Goal: Task Accomplishment & Management: Manage account settings

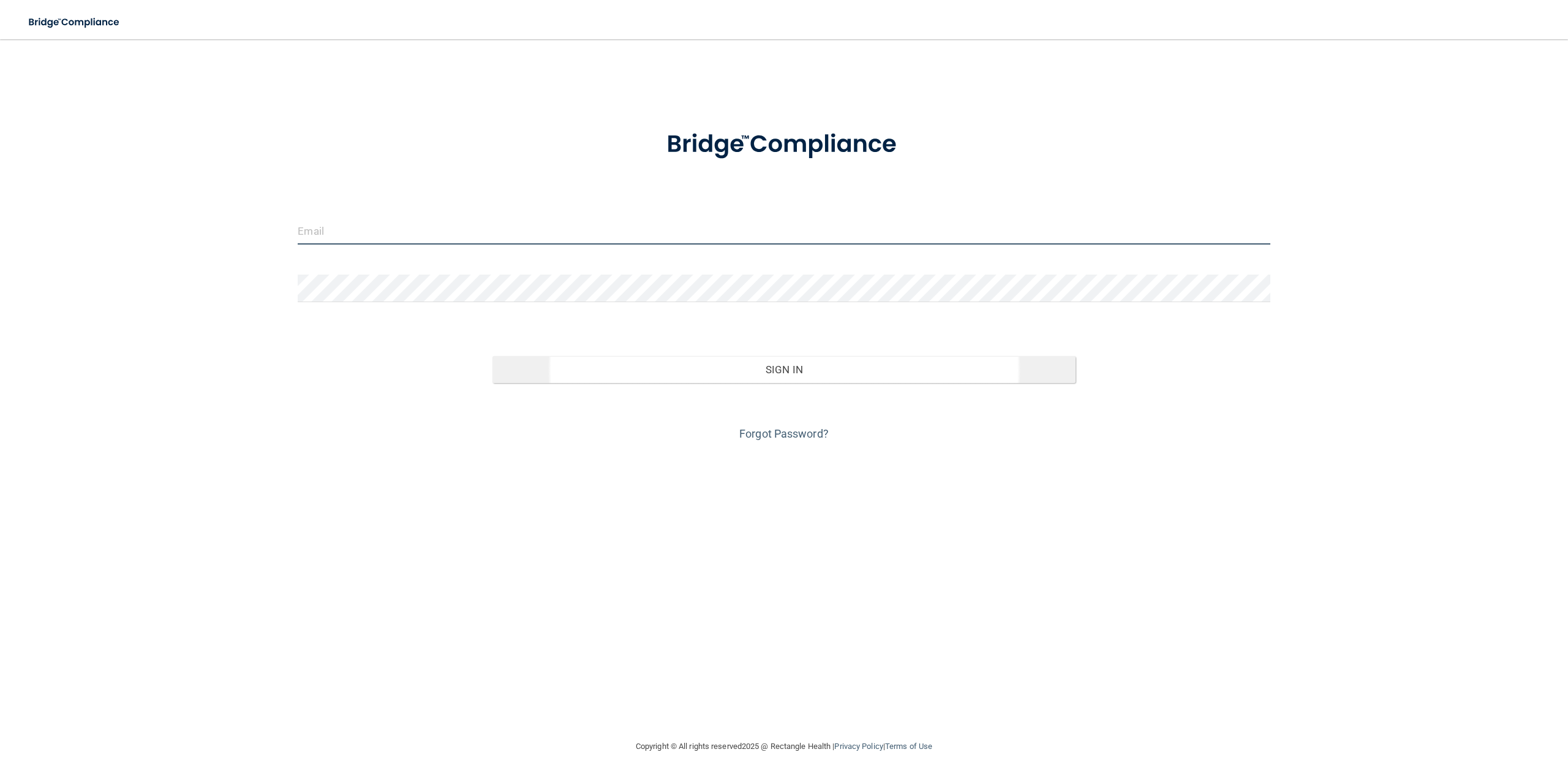
type input "[PERSON_NAME][EMAIL_ADDRESS][DOMAIN_NAME]"
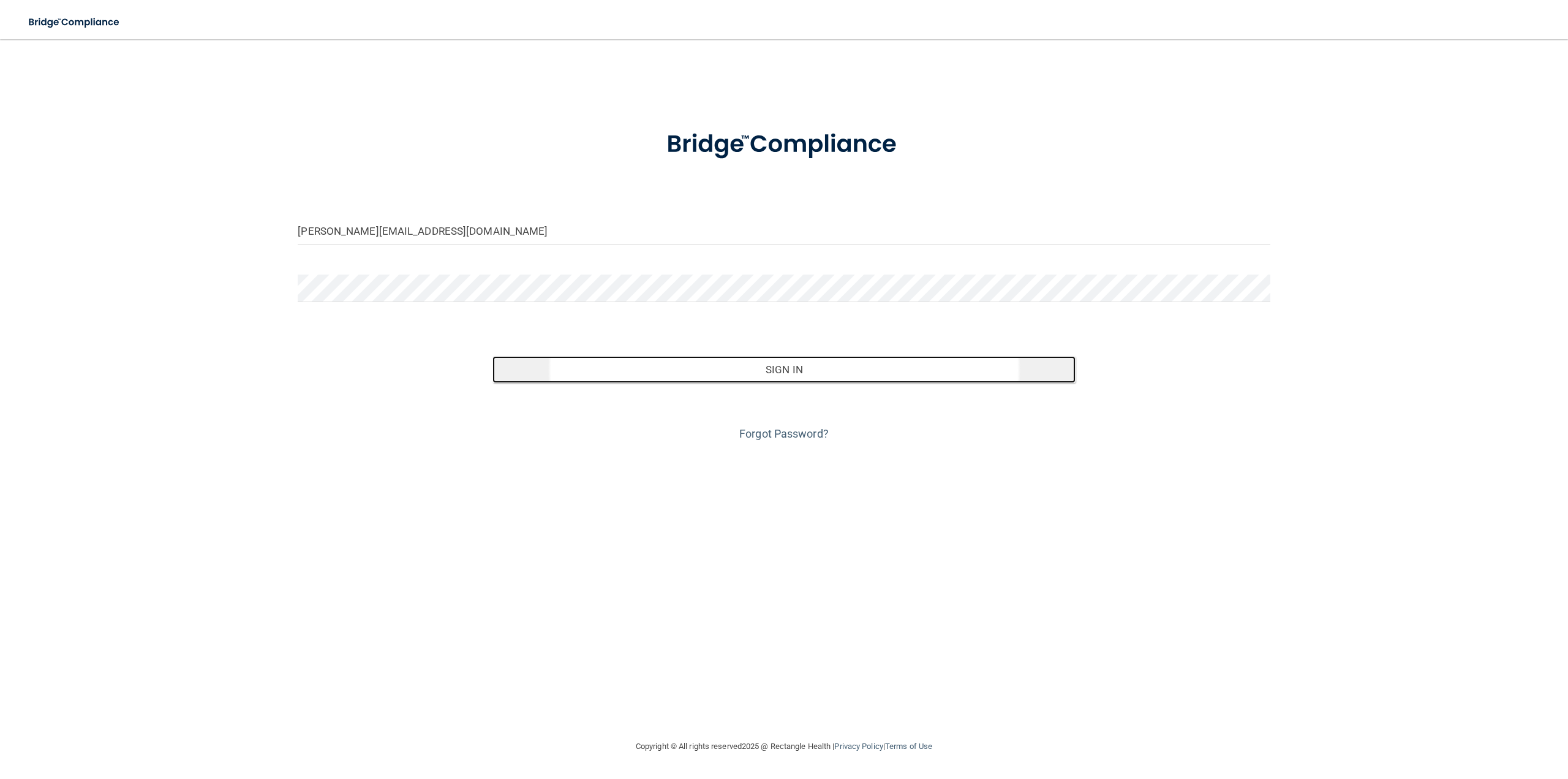
click at [754, 361] on button "Sign In" at bounding box center [784, 369] width 583 height 27
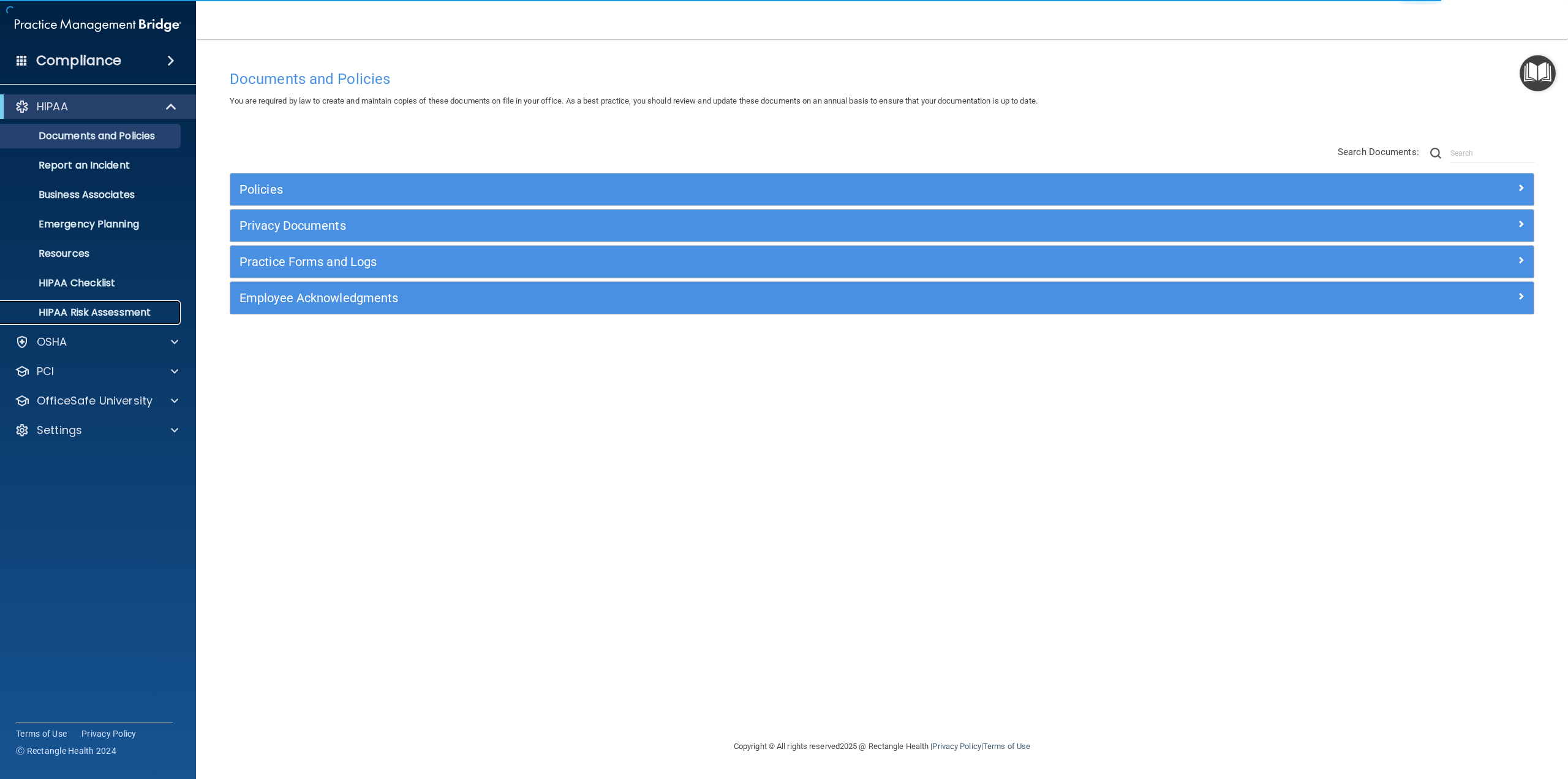
click at [108, 315] on p "HIPAA Risk Assessment" at bounding box center [91, 313] width 167 height 12
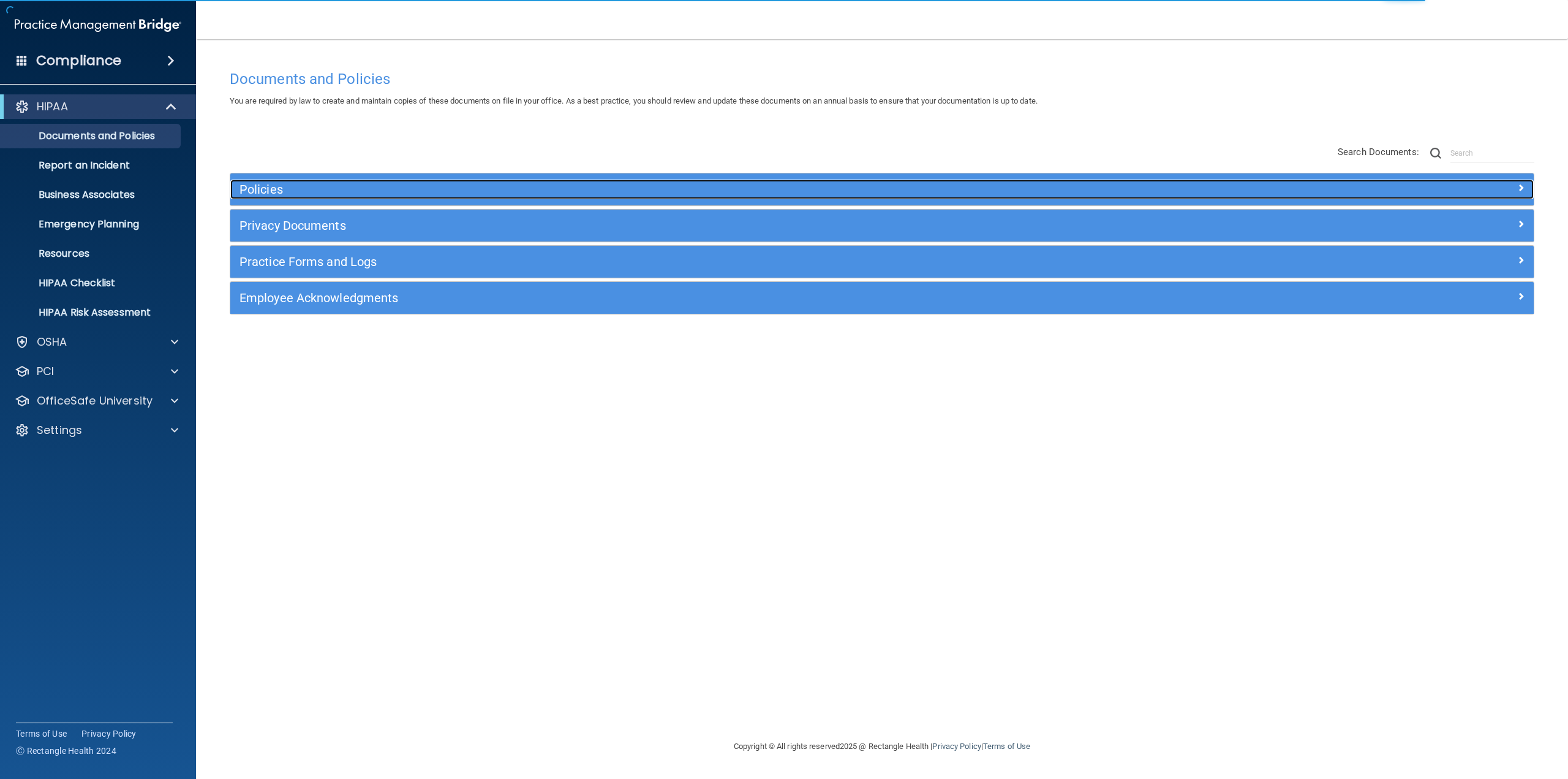
click at [258, 191] on h5 "Policies" at bounding box center [718, 190] width 959 height 14
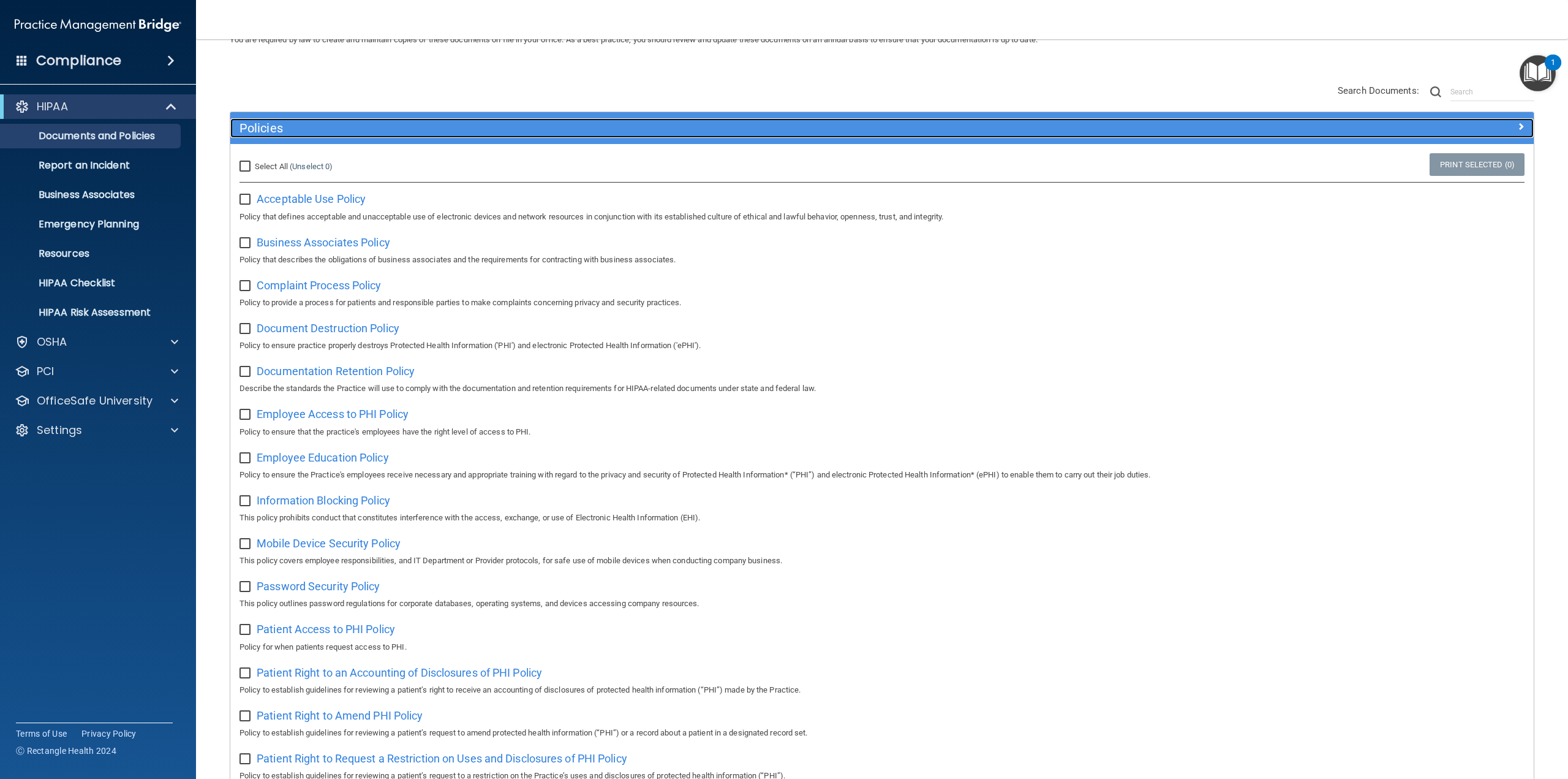
scroll to position [122, 0]
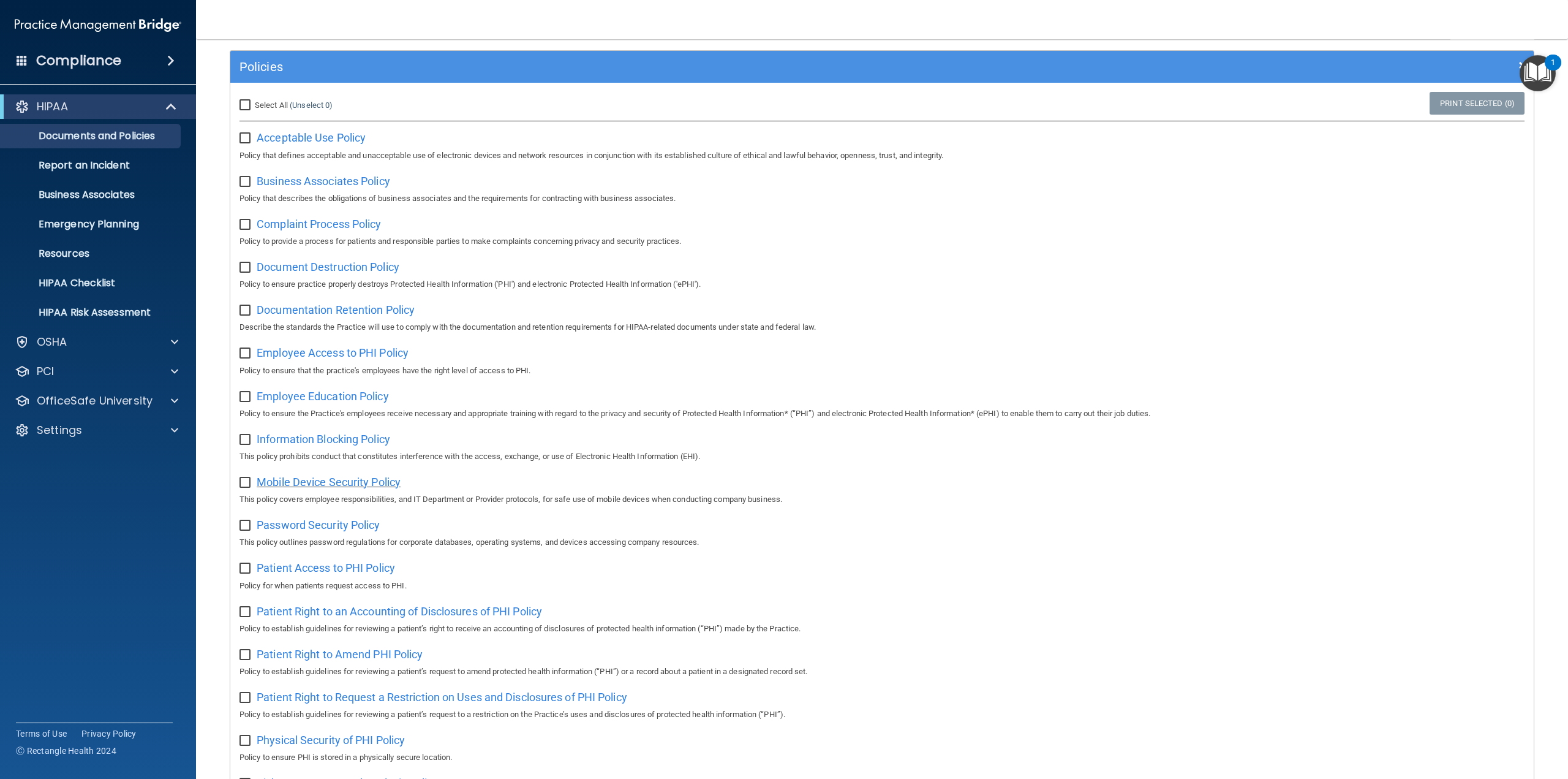
click at [296, 481] on span "Mobile Device Security Policy" at bounding box center [329, 482] width 144 height 13
click at [308, 487] on span "Mobile Device Security Policy" at bounding box center [329, 482] width 144 height 13
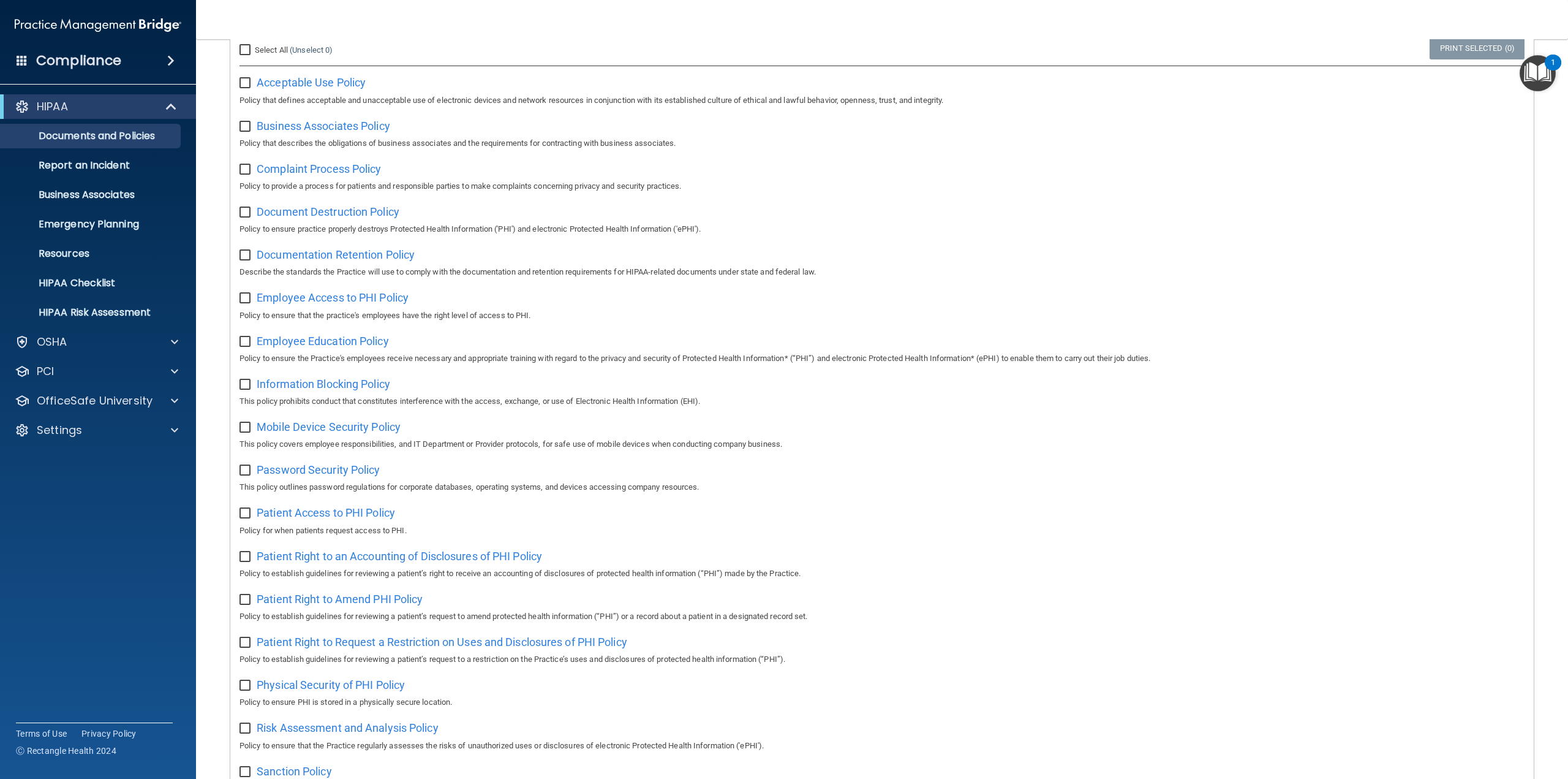
scroll to position [184, 0]
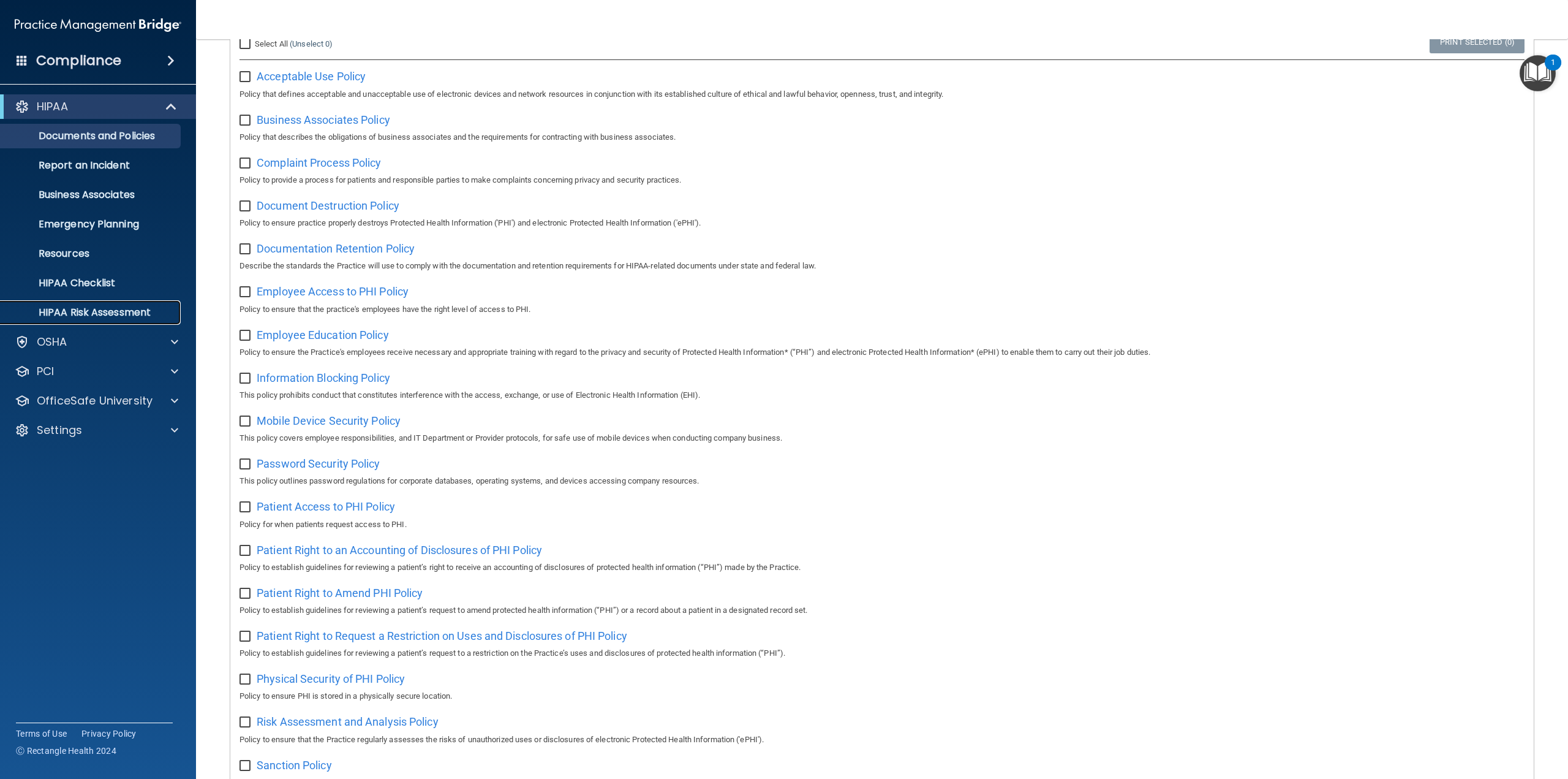
click at [119, 308] on p "HIPAA Risk Assessment" at bounding box center [91, 313] width 167 height 12
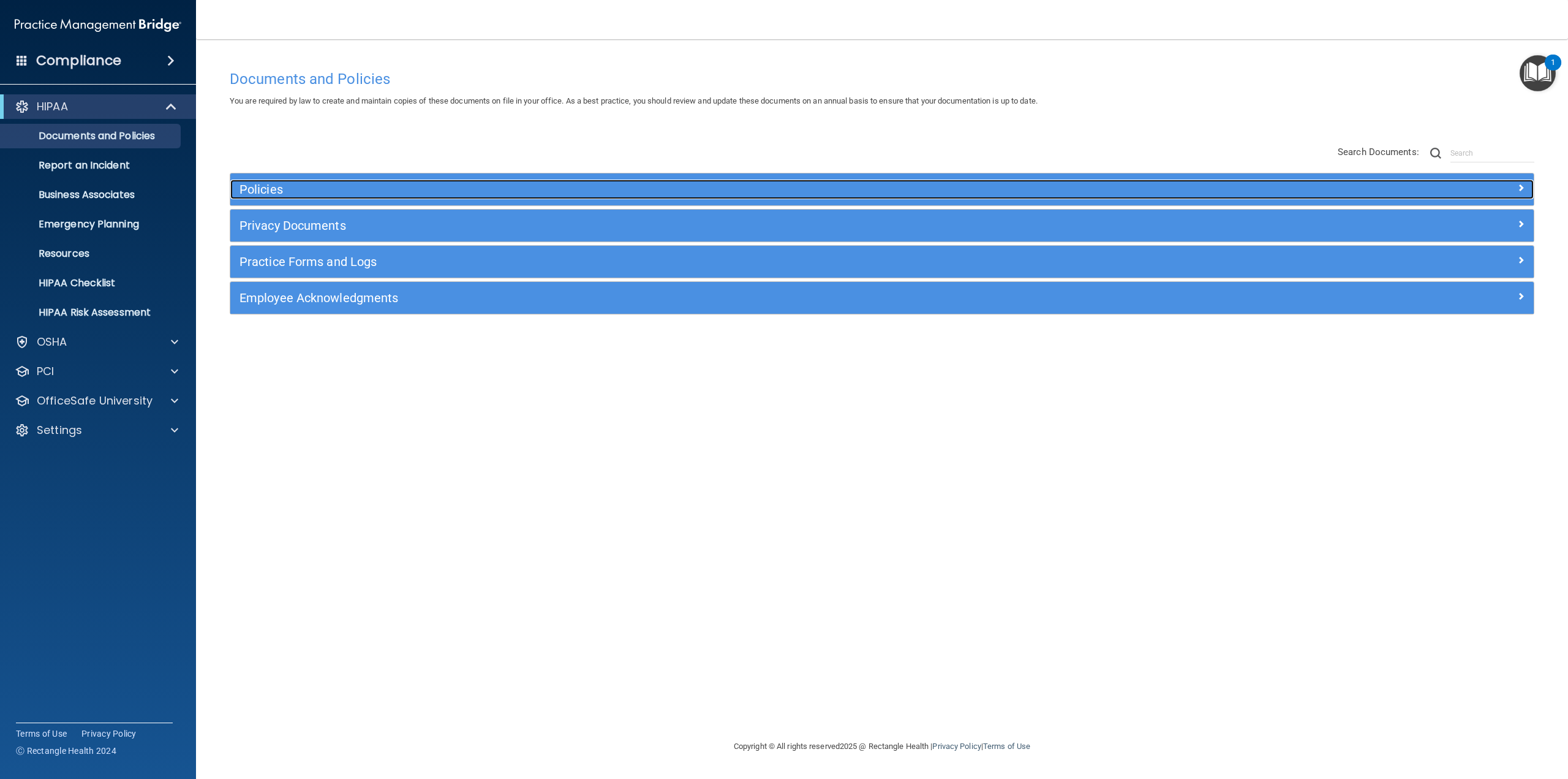
click at [275, 190] on h5 "Policies" at bounding box center [718, 190] width 959 height 14
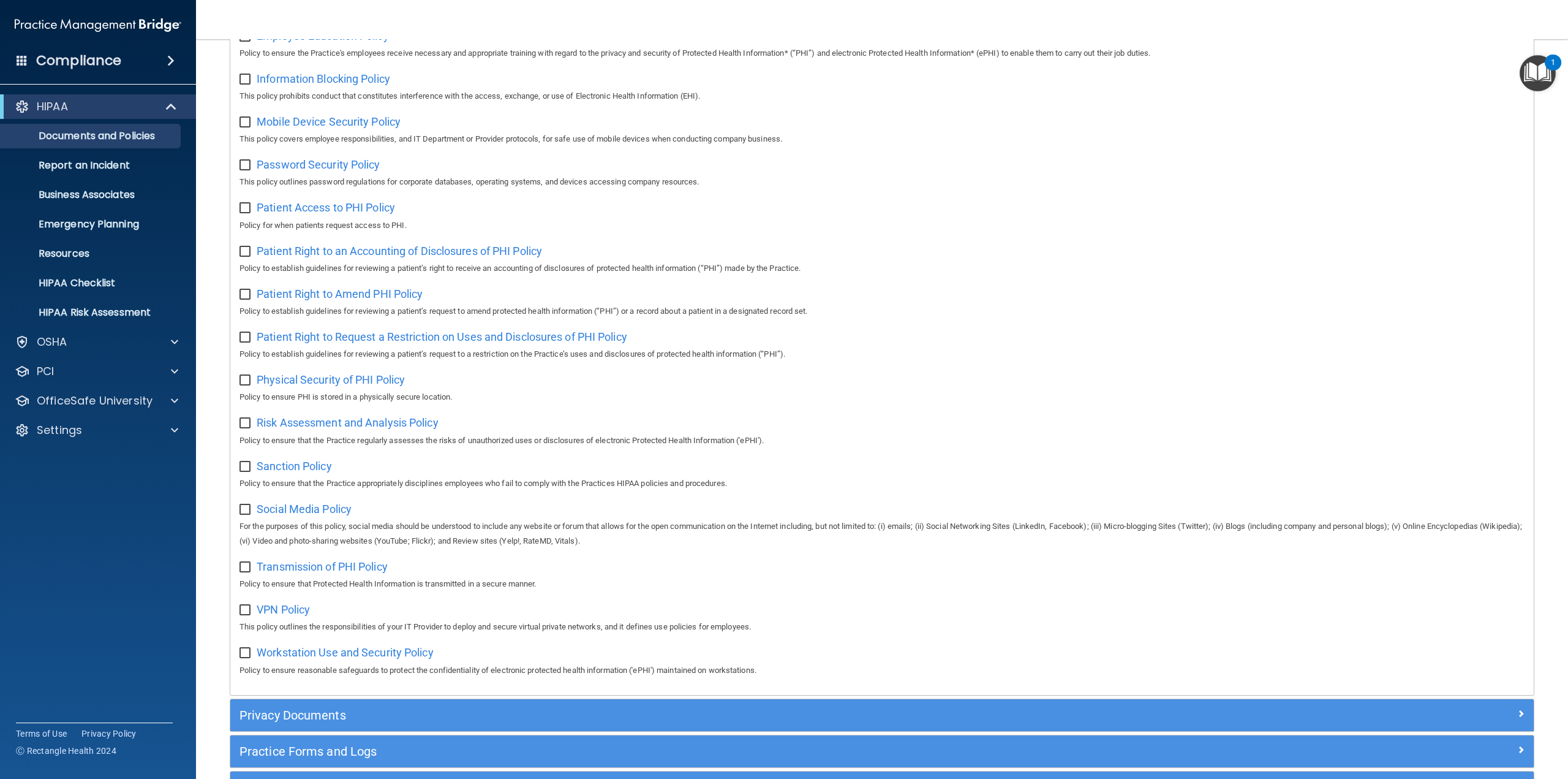
scroll to position [490, 0]
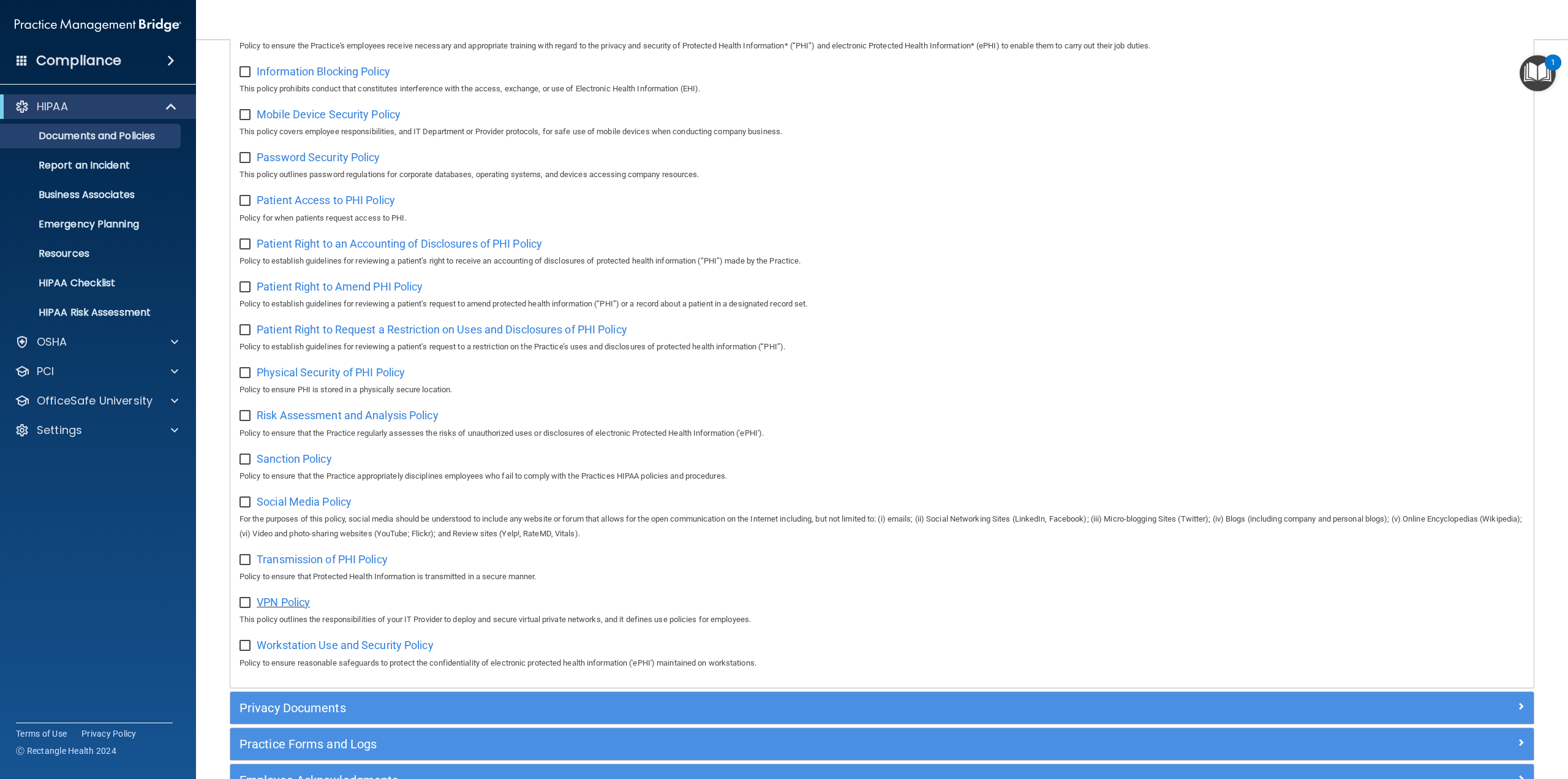
click at [268, 603] on span "VPN Policy" at bounding box center [283, 602] width 53 height 13
click at [55, 430] on p "Settings" at bounding box center [59, 430] width 45 height 15
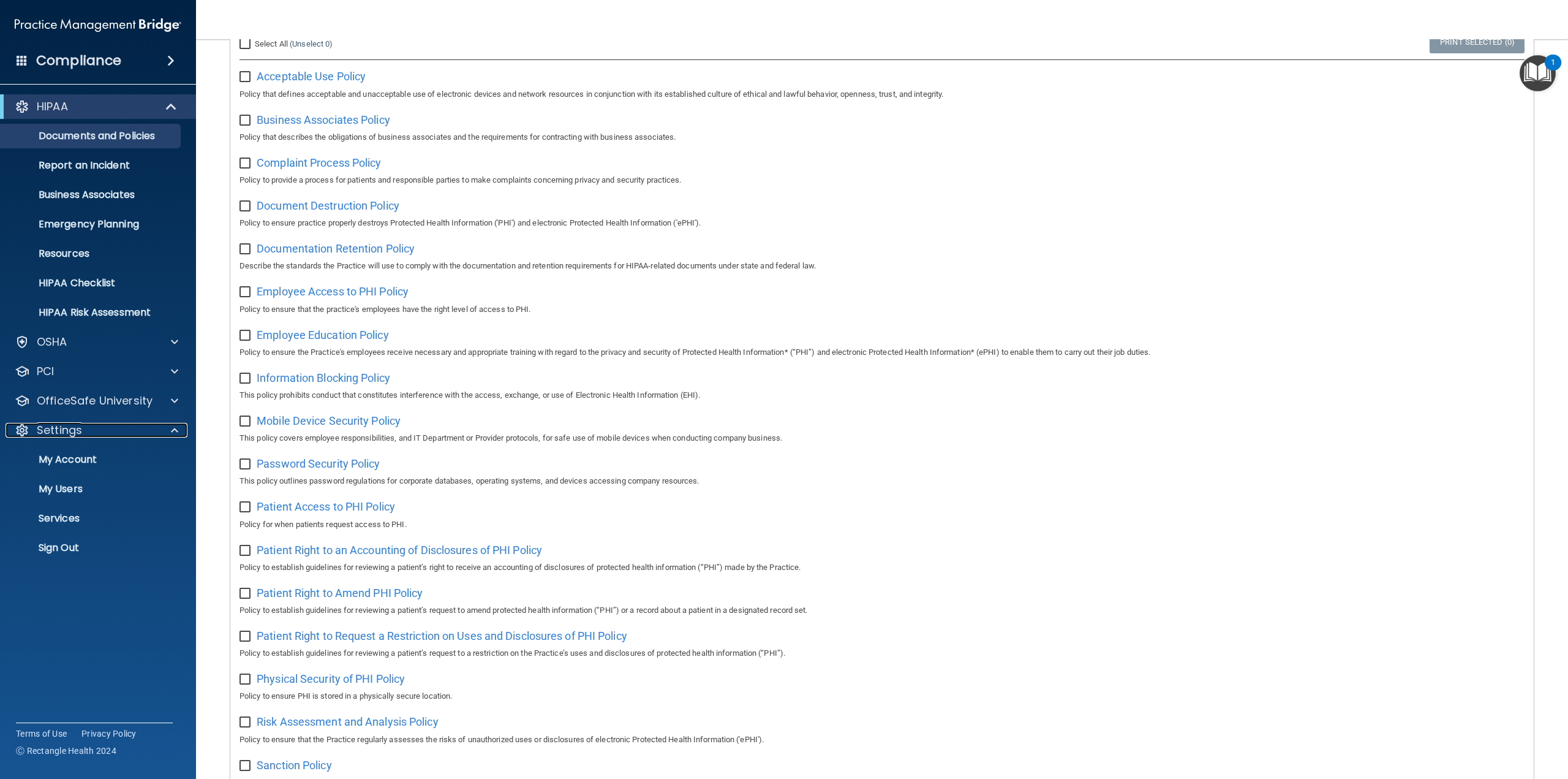
scroll to position [122, 0]
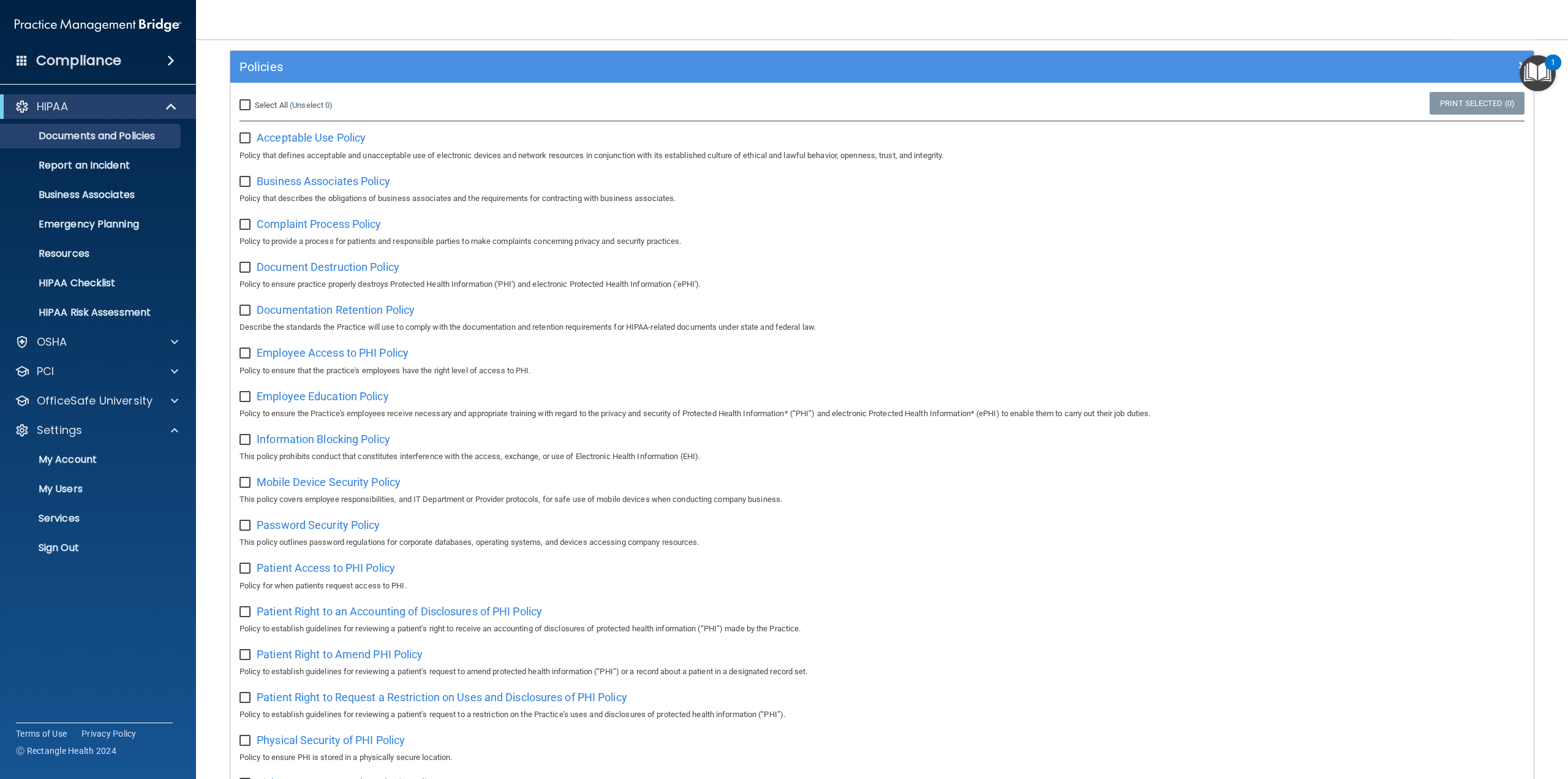
click at [244, 107] on input "Select All (Unselect 0) Unselect All" at bounding box center [246, 106] width 14 height 10
checkbox input "true"
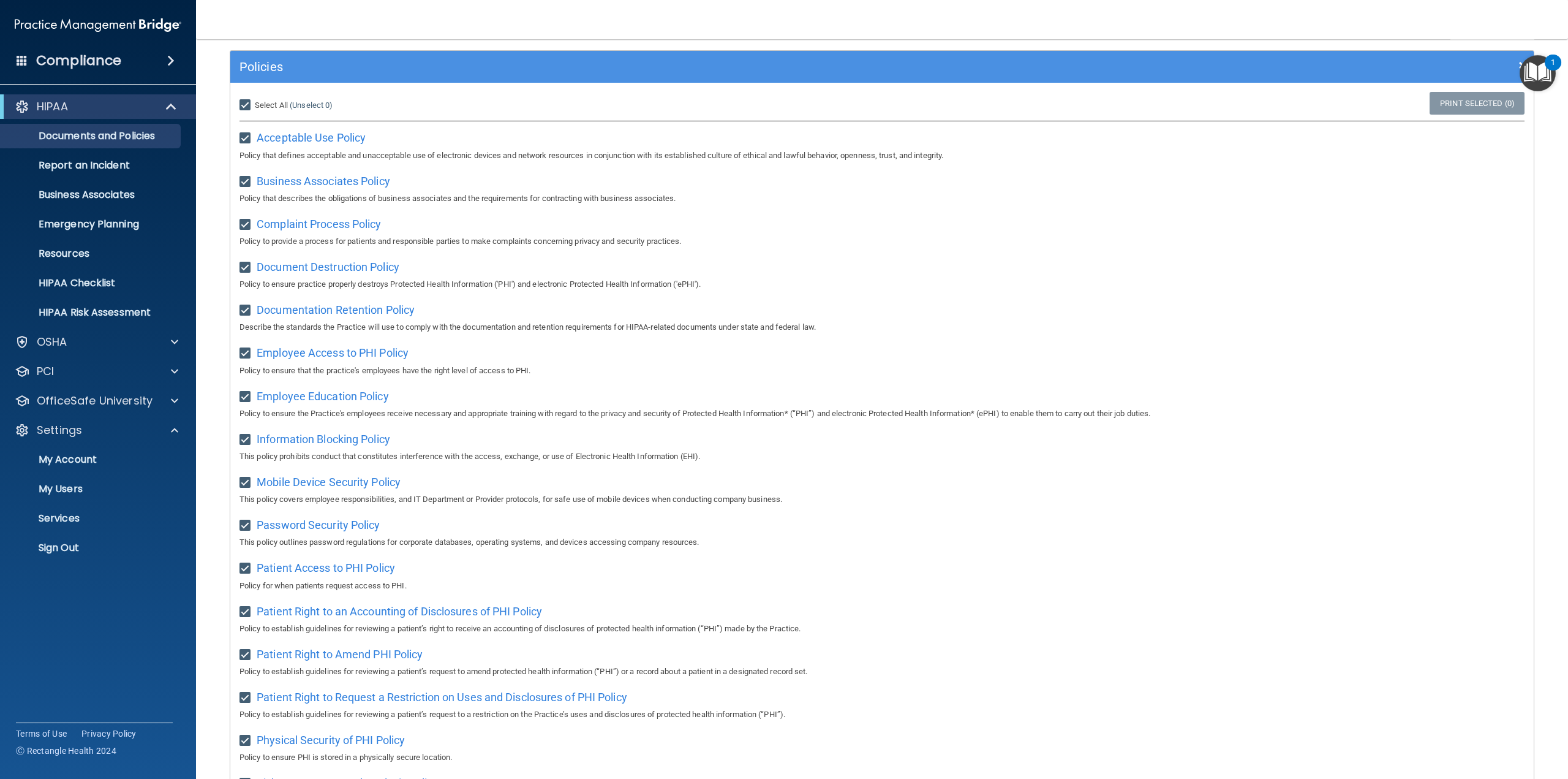
checkbox input "true"
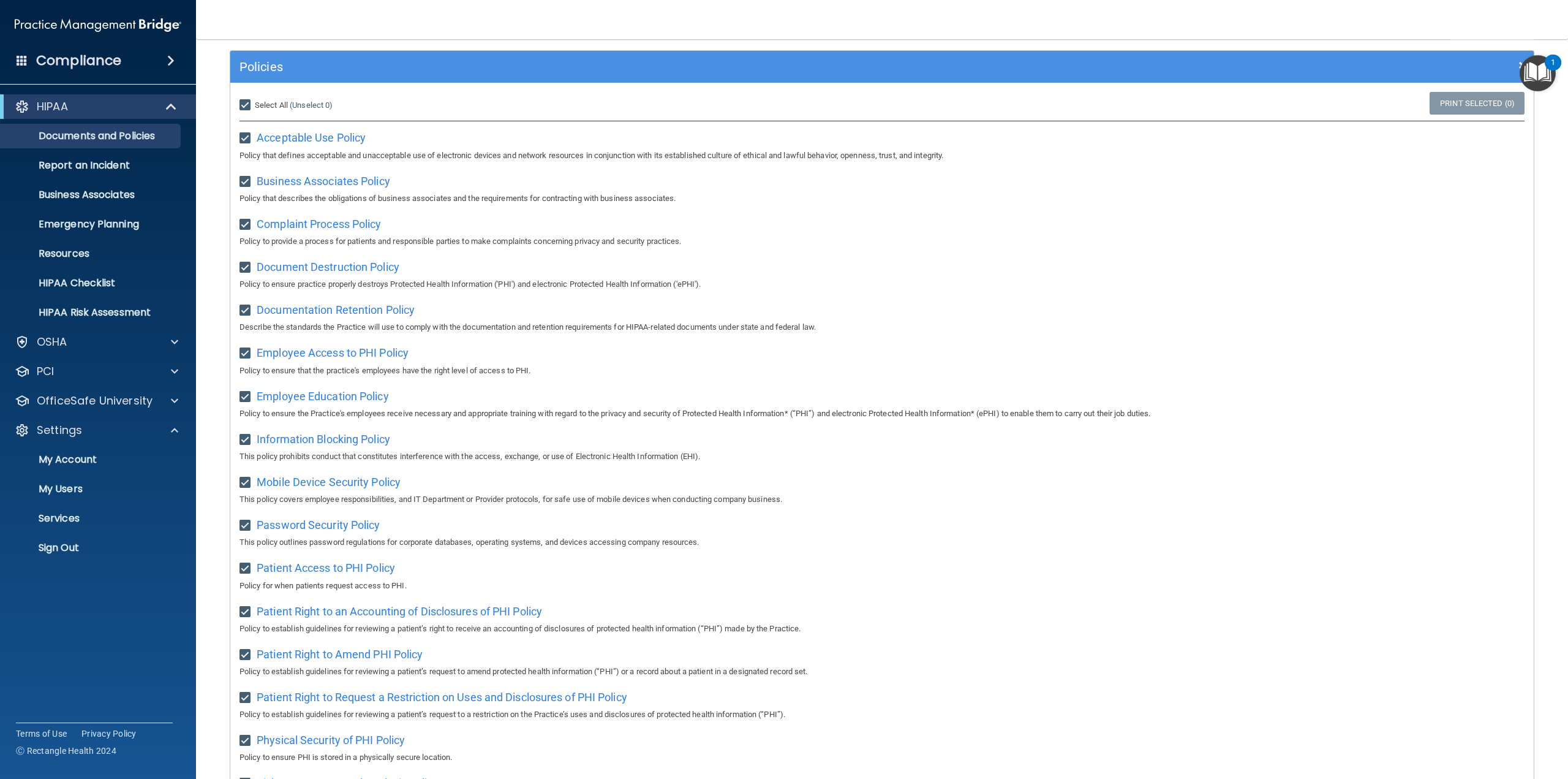
checkbox input "true"
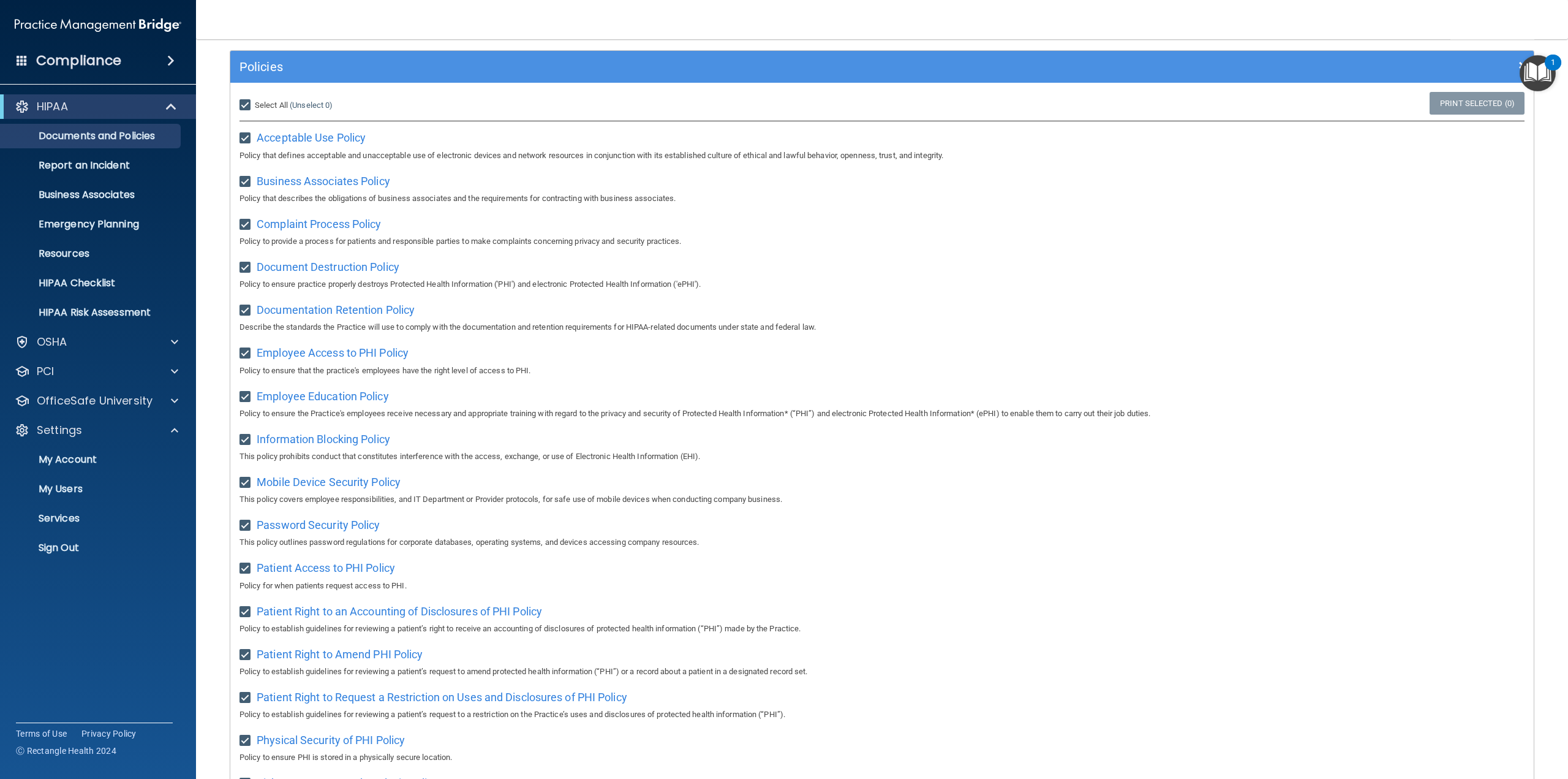
checkbox input "true"
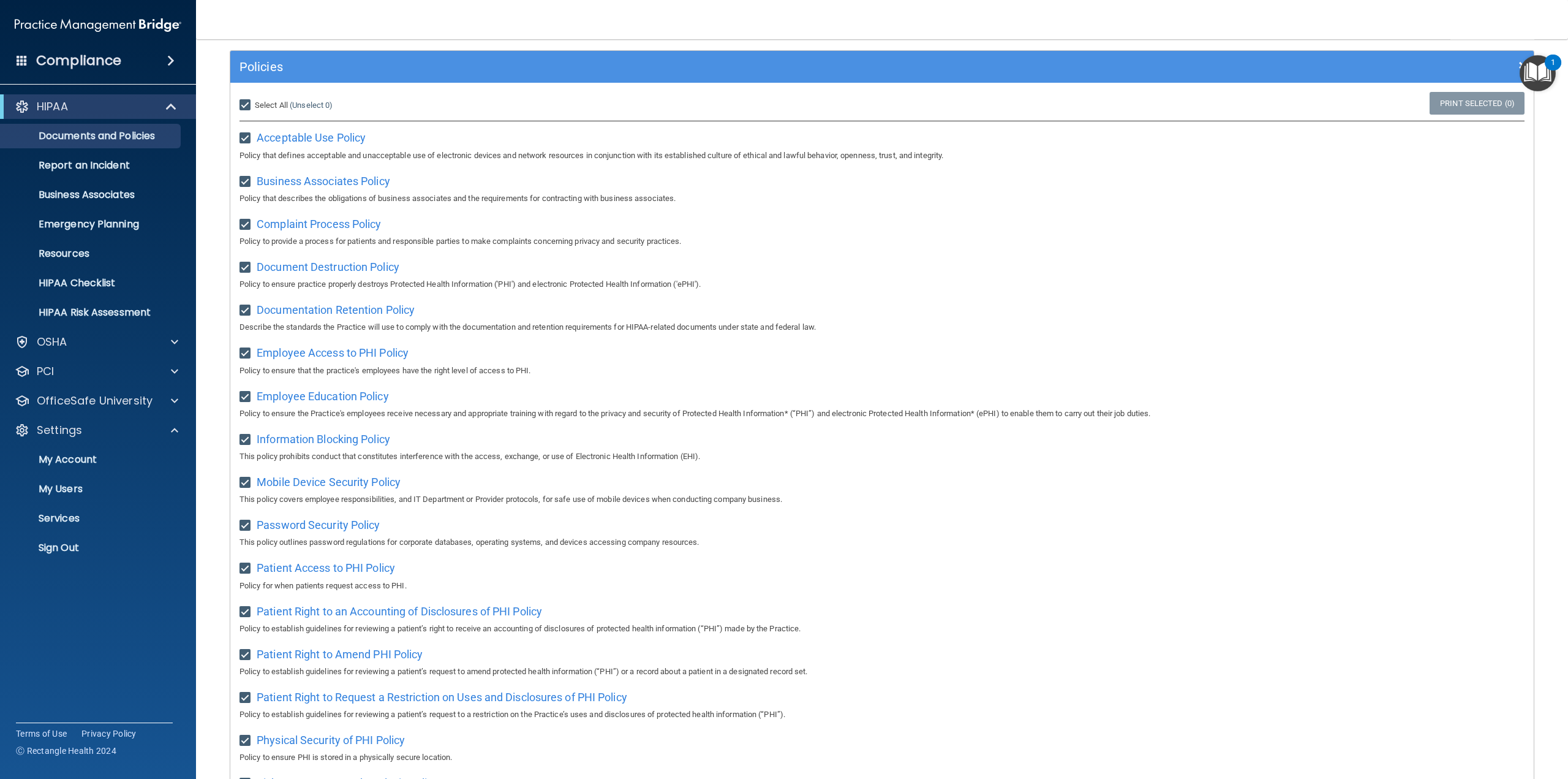
checkbox input "true"
click at [247, 108] on input "Select All (Unselect 21) Unselect All" at bounding box center [246, 106] width 14 height 10
checkbox input "false"
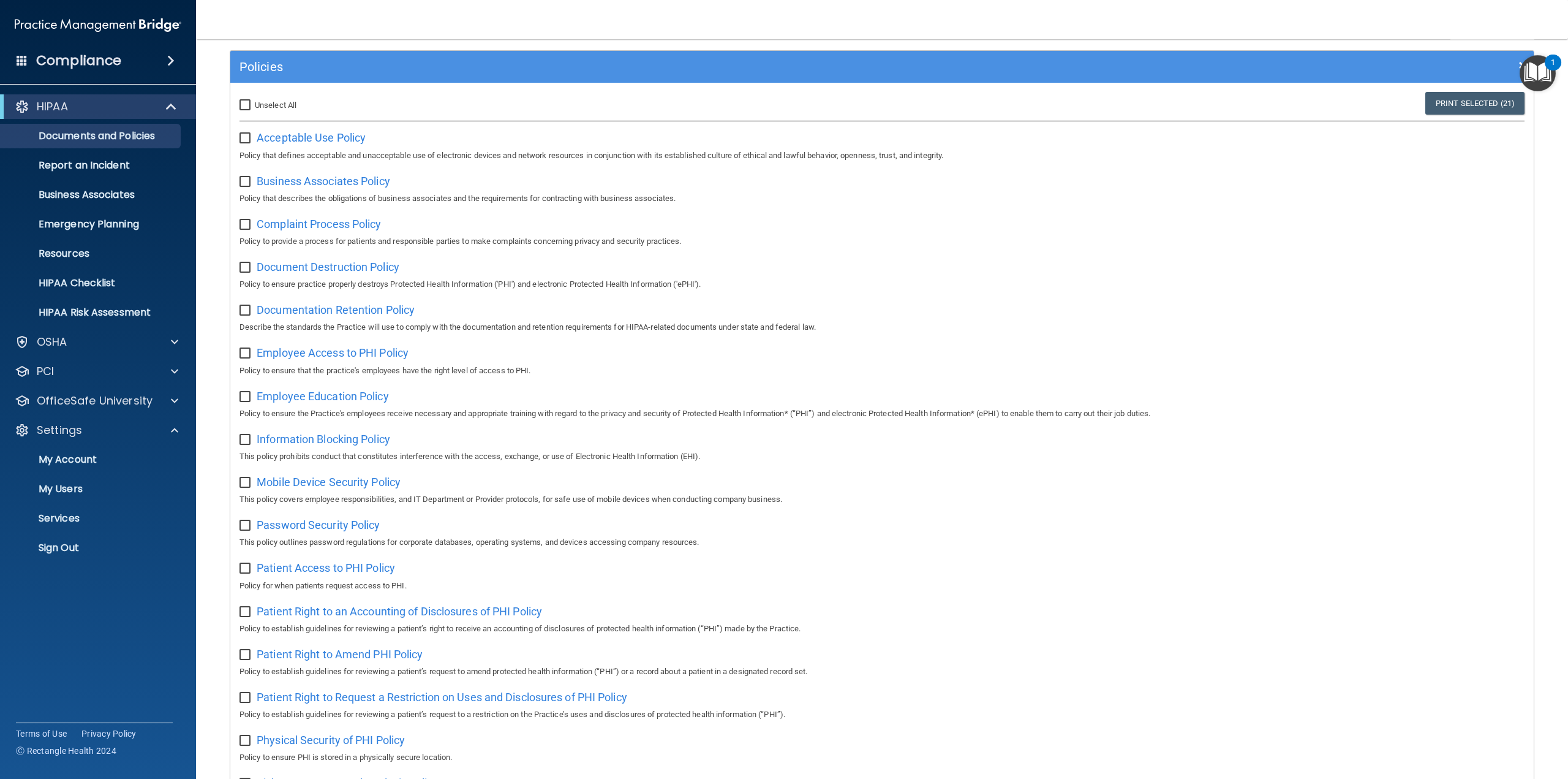
checkbox input "false"
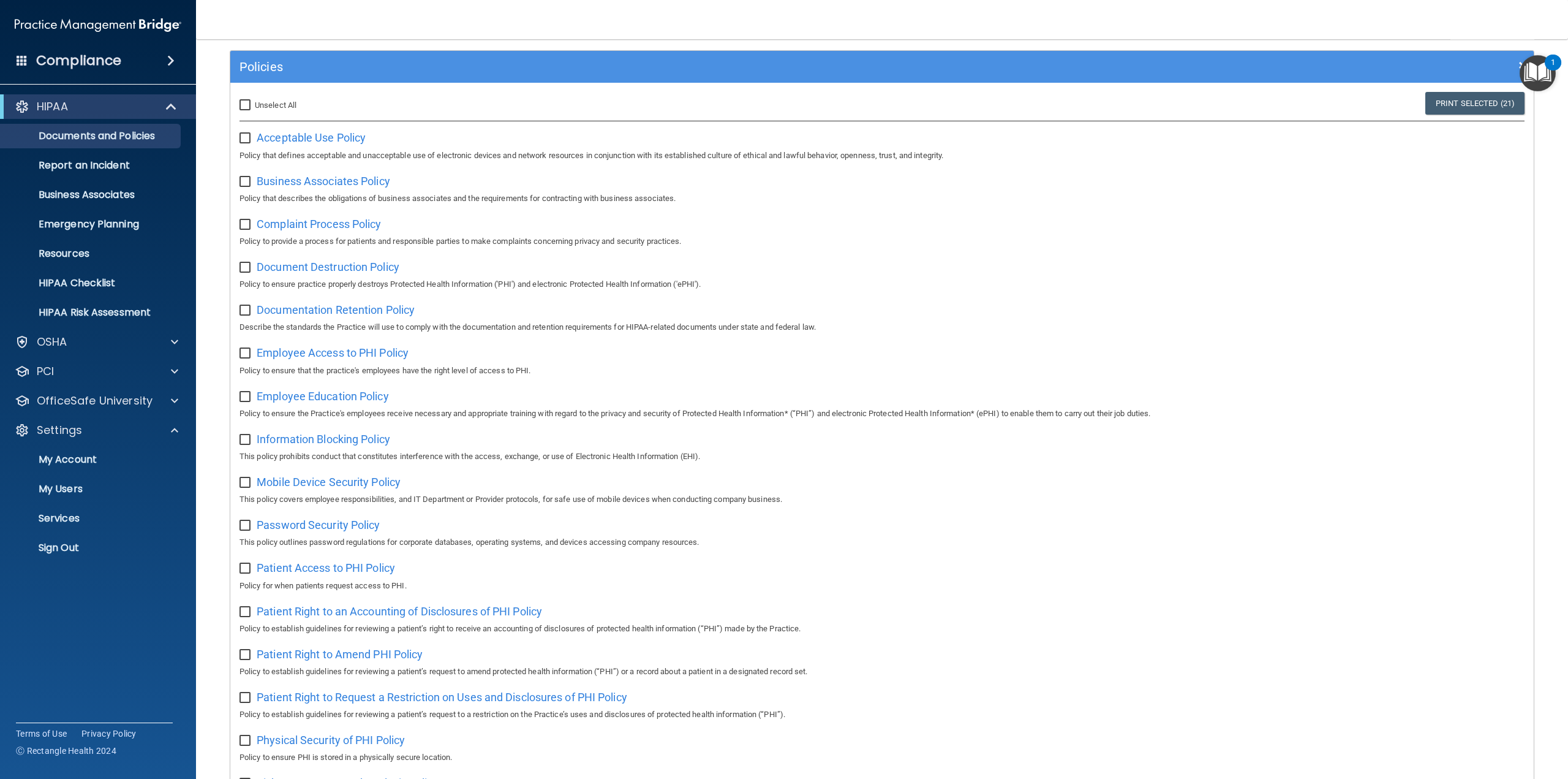
checkbox input "false"
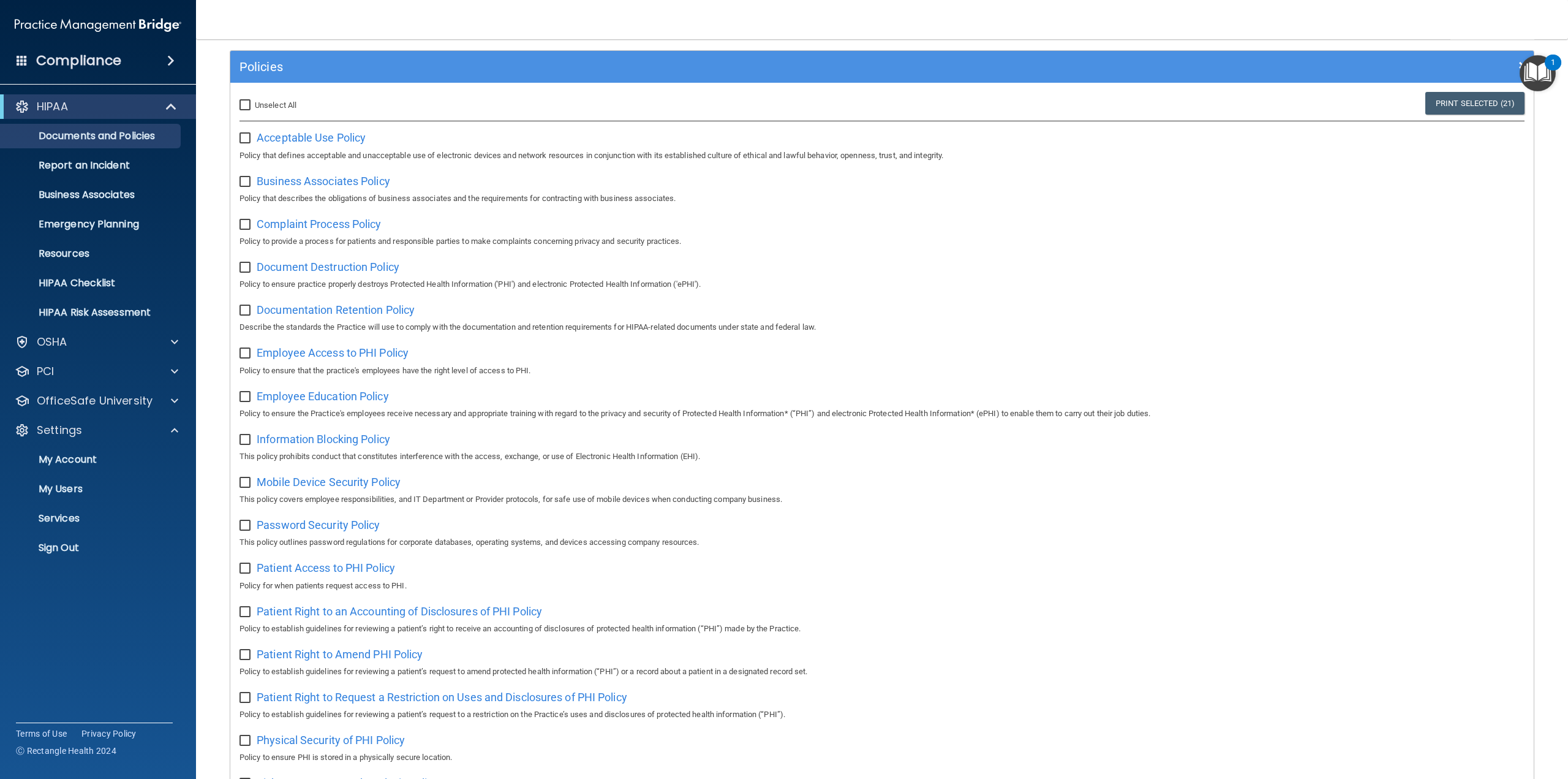
checkbox input "false"
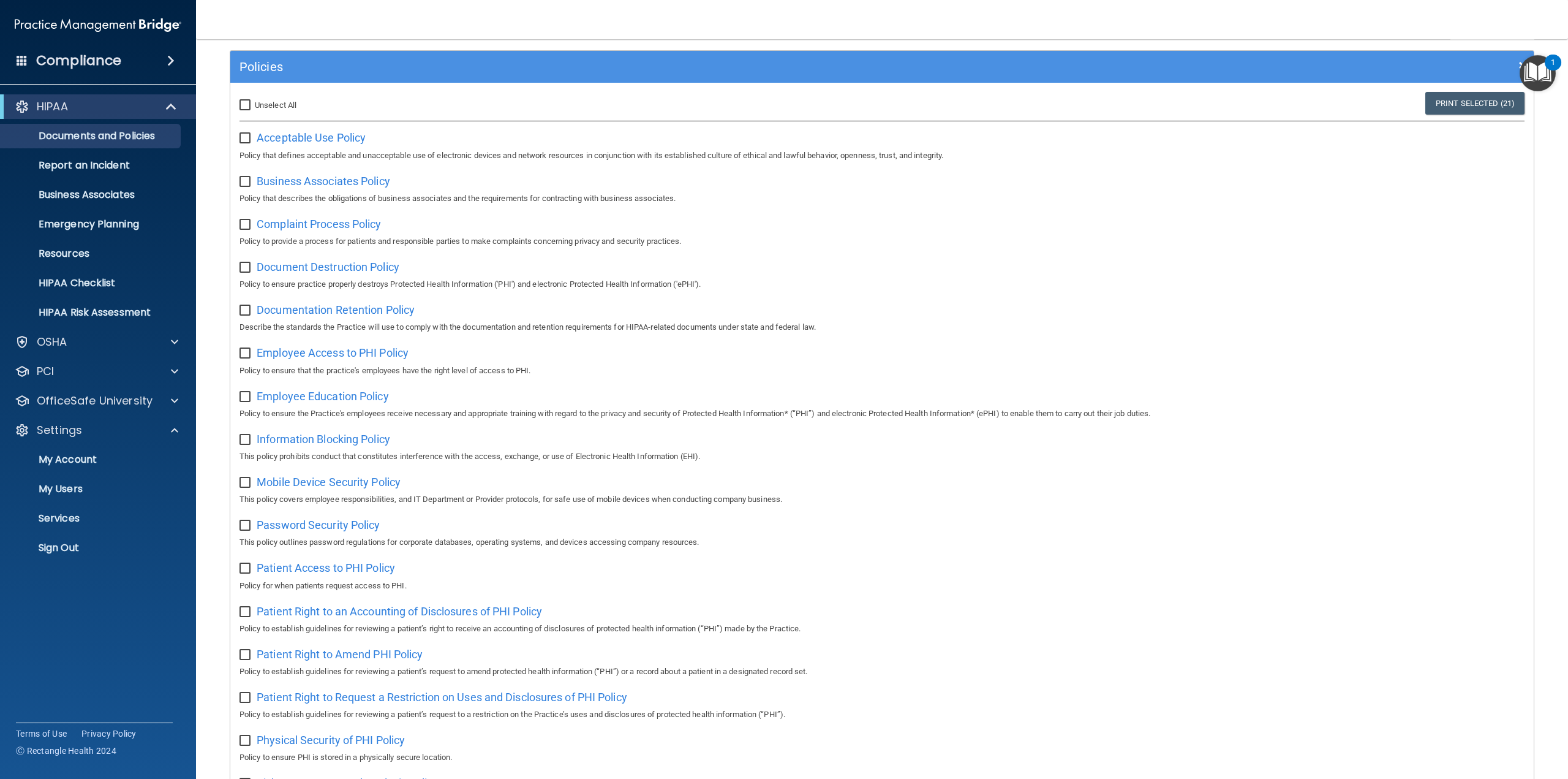
checkbox input "false"
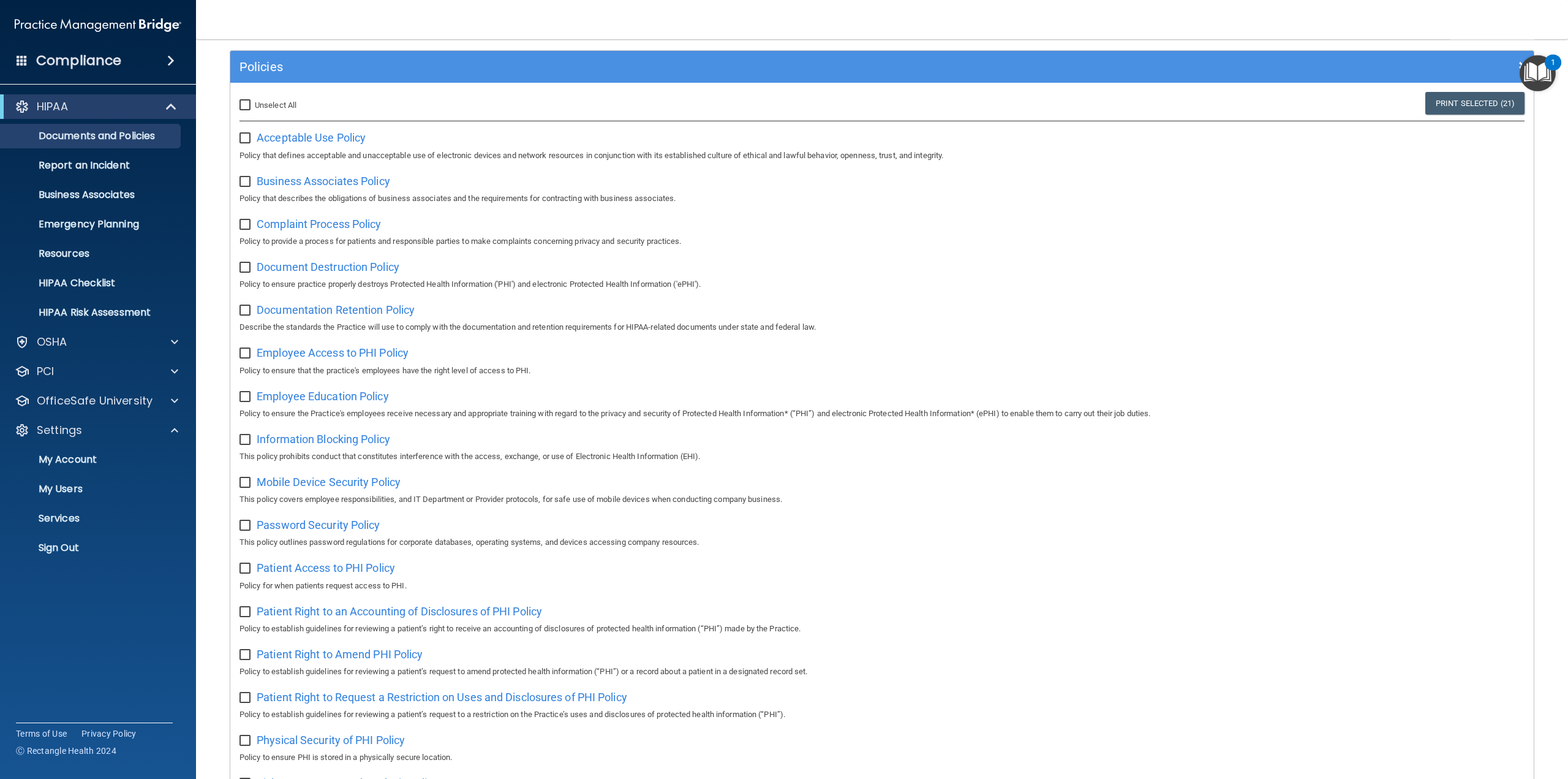
checkbox input "false"
click at [246, 106] on input "Select All (Unselect 0) Unselect All" at bounding box center [246, 106] width 14 height 10
checkbox input "true"
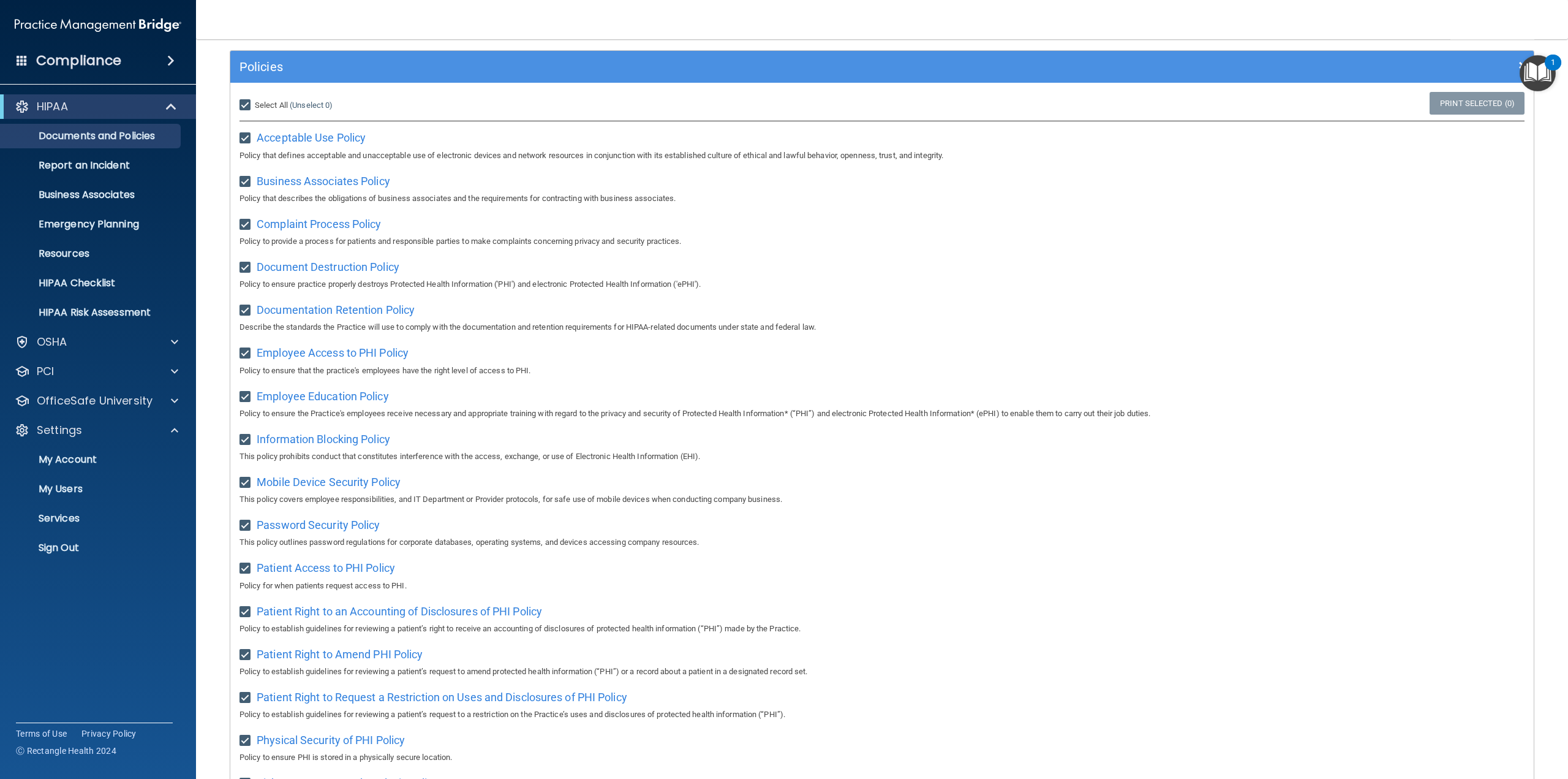
checkbox input "true"
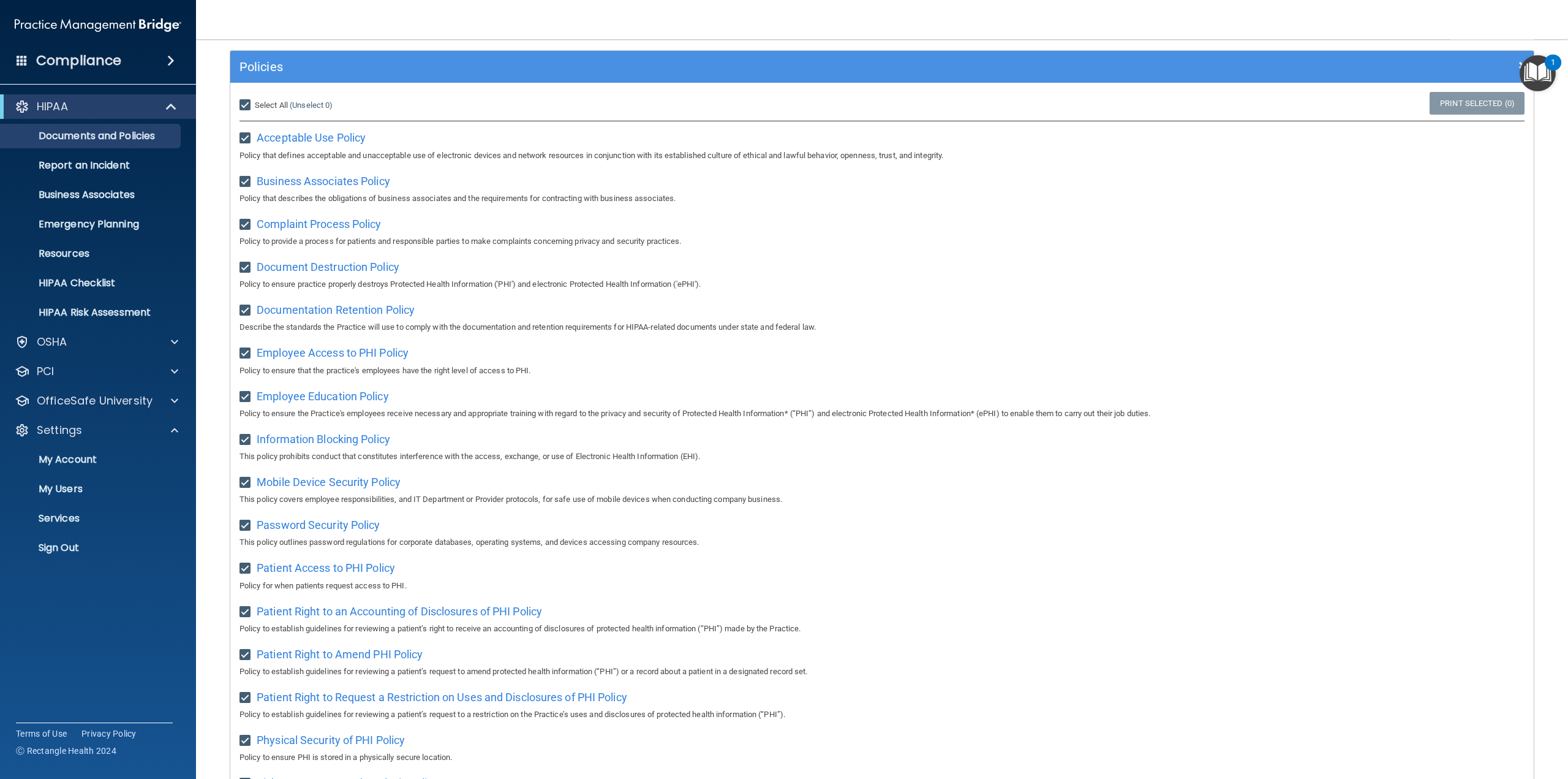
checkbox input "true"
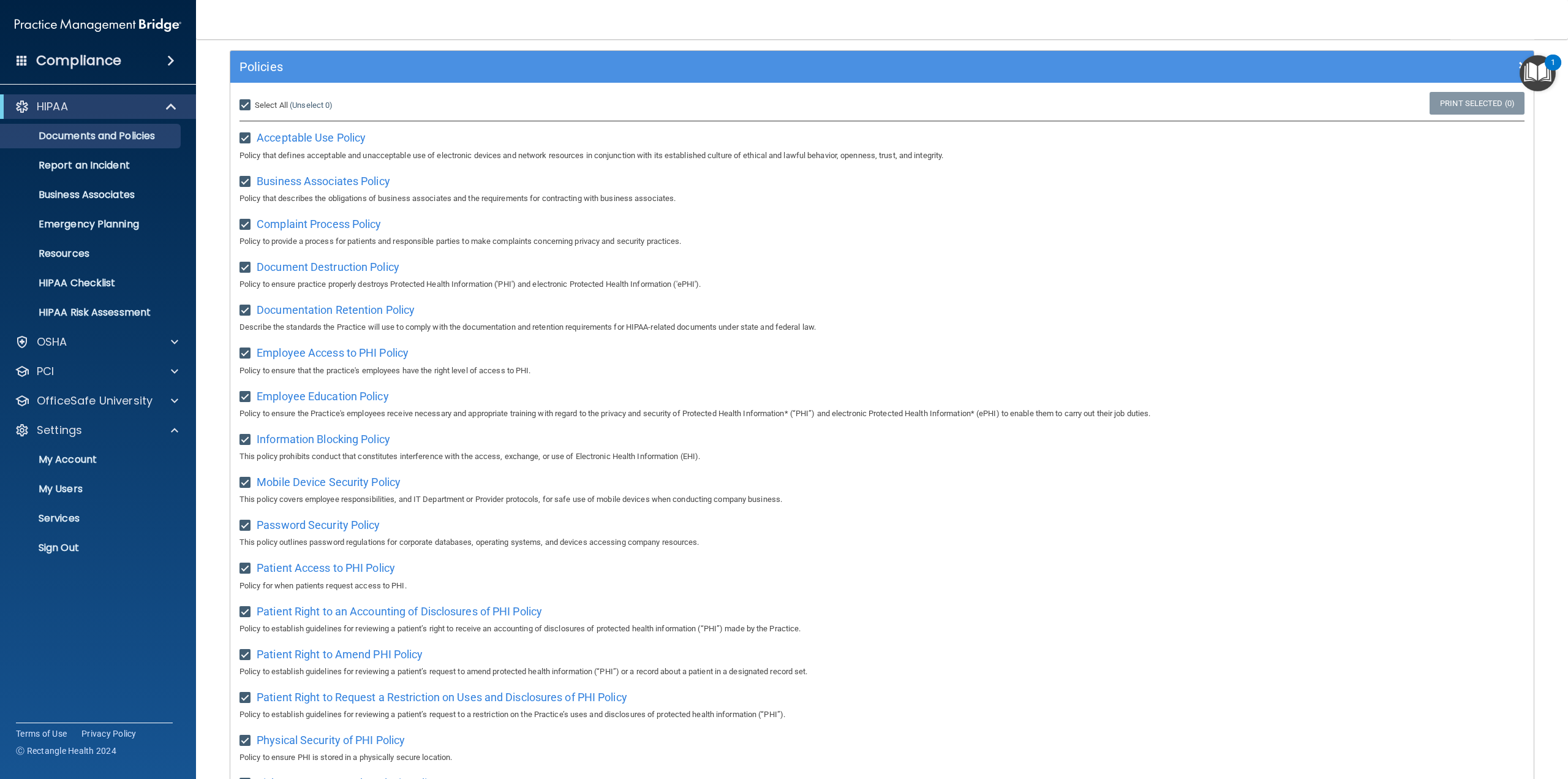
checkbox input "true"
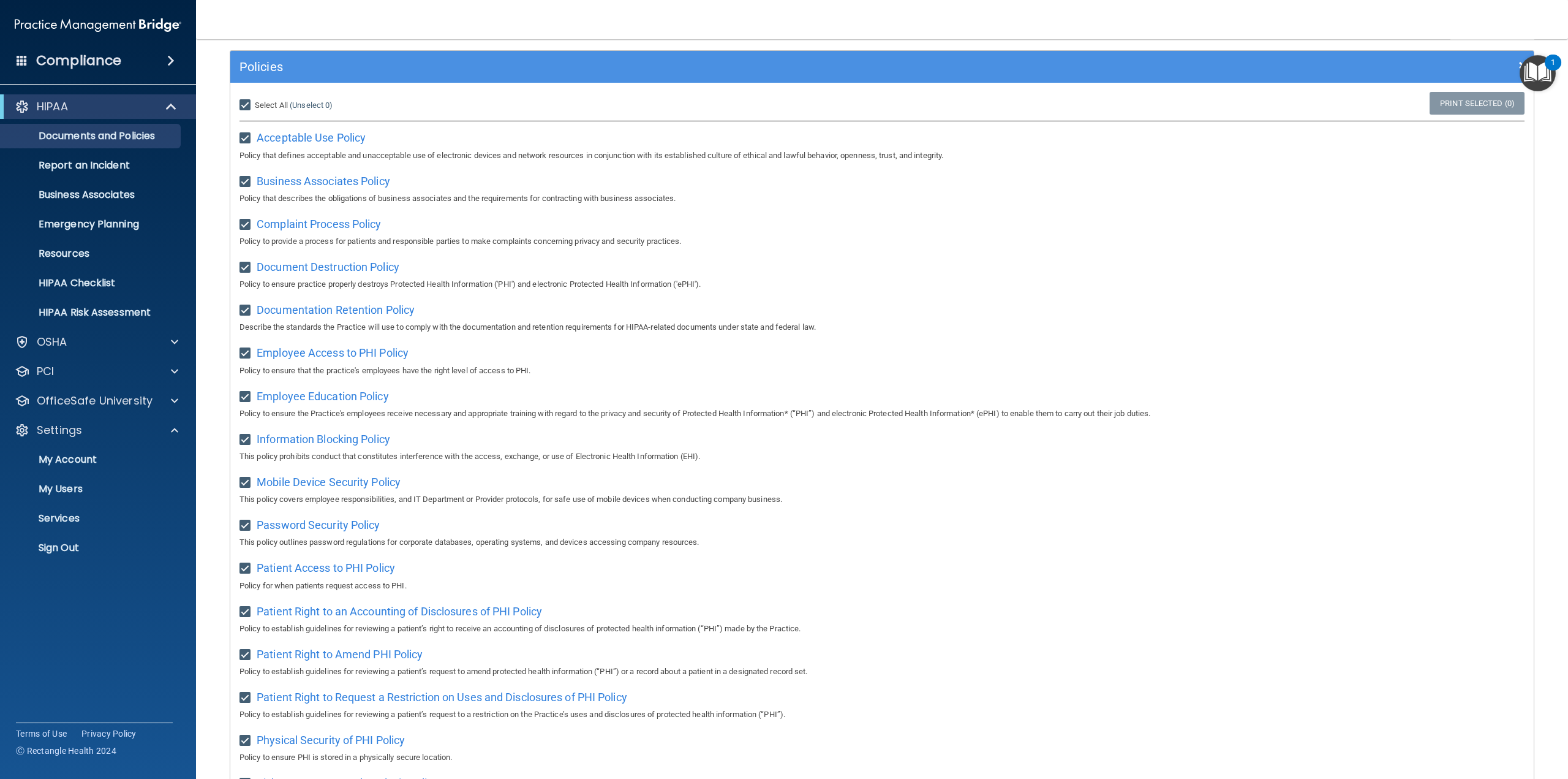
checkbox input "true"
click at [1462, 106] on link "Print Selected (21)" at bounding box center [1475, 103] width 99 height 22
